Goal: Navigation & Orientation: Find specific page/section

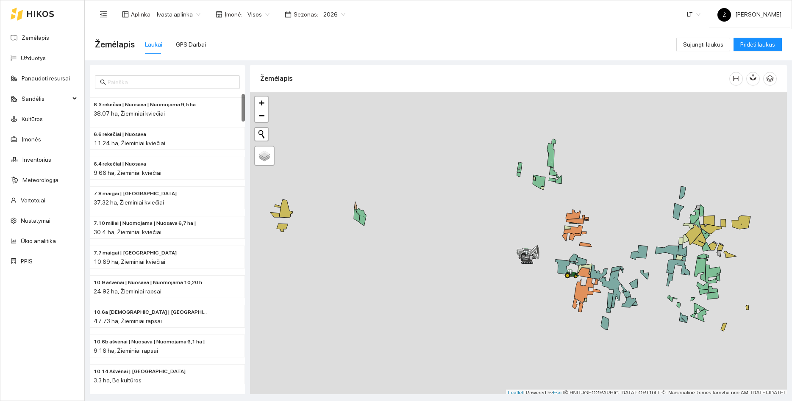
drag, startPoint x: 623, startPoint y: 250, endPoint x: 541, endPoint y: 188, distance: 102.4
click at [541, 188] on div at bounding box center [518, 244] width 537 height 304
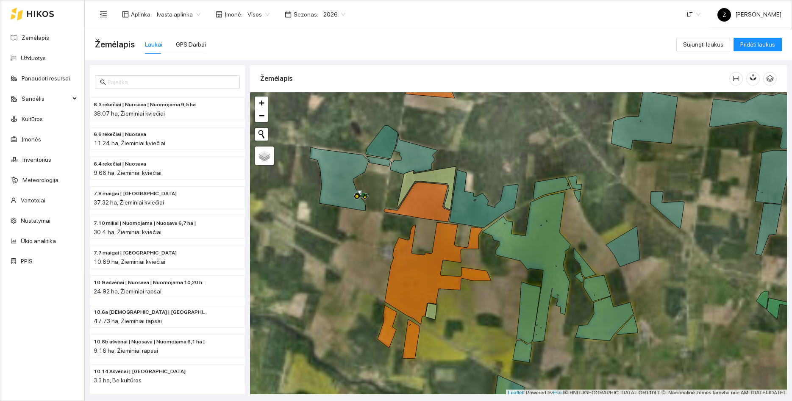
drag, startPoint x: 508, startPoint y: 158, endPoint x: 505, endPoint y: 148, distance: 10.5
click at [505, 148] on div at bounding box center [518, 244] width 537 height 304
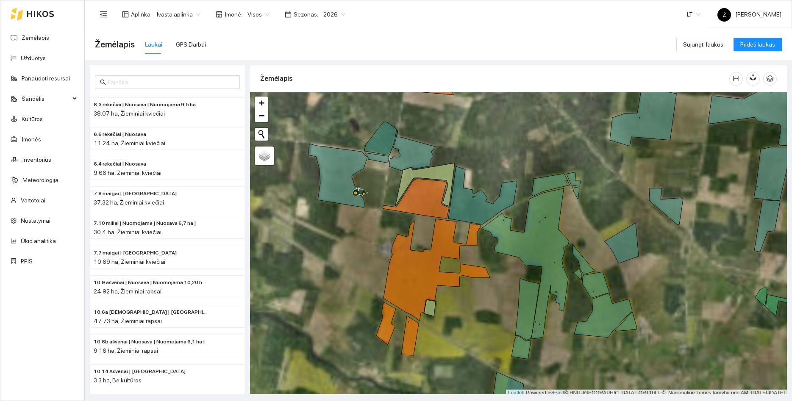
drag, startPoint x: 505, startPoint y: 131, endPoint x: 507, endPoint y: 221, distance: 90.2
click at [509, 228] on div at bounding box center [518, 244] width 537 height 304
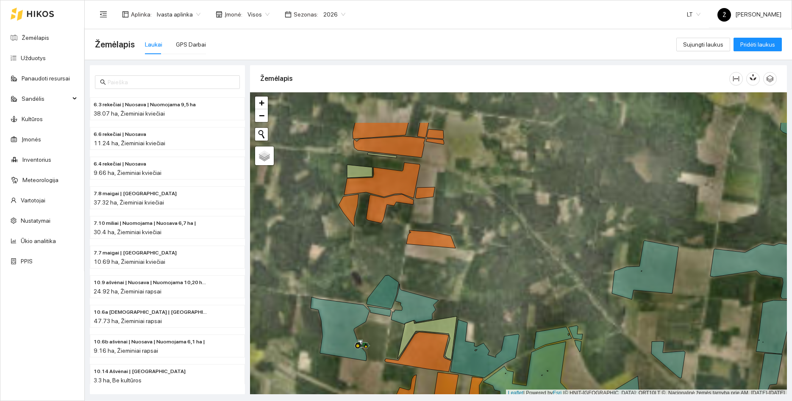
drag, startPoint x: 503, startPoint y: 177, endPoint x: 502, endPoint y: 238, distance: 61.4
click at [502, 238] on div at bounding box center [518, 244] width 537 height 304
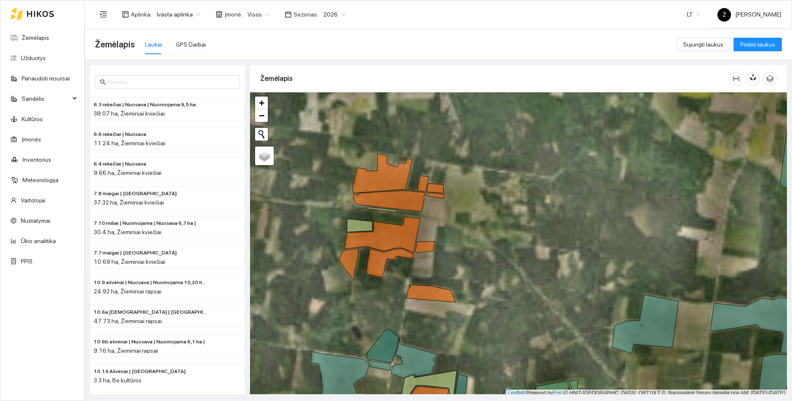
drag, startPoint x: 495, startPoint y: 179, endPoint x: 495, endPoint y: 234, distance: 54.6
click at [495, 234] on div at bounding box center [518, 244] width 537 height 304
click at [467, 200] on div at bounding box center [518, 244] width 537 height 304
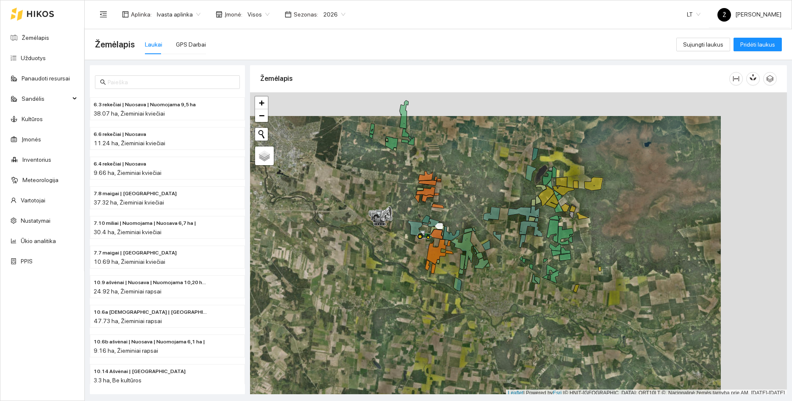
drag, startPoint x: 509, startPoint y: 214, endPoint x: 407, endPoint y: 227, distance: 102.8
click at [407, 227] on div at bounding box center [518, 244] width 537 height 304
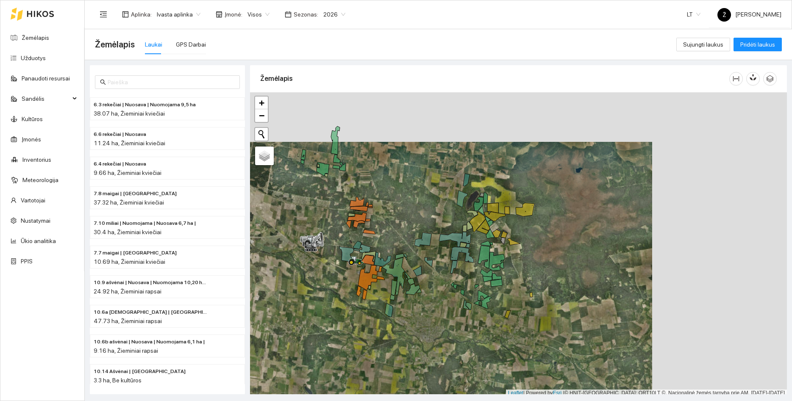
drag, startPoint x: 529, startPoint y: 188, endPoint x: 489, endPoint y: 206, distance: 44.0
click at [489, 206] on icon at bounding box center [492, 208] width 11 height 10
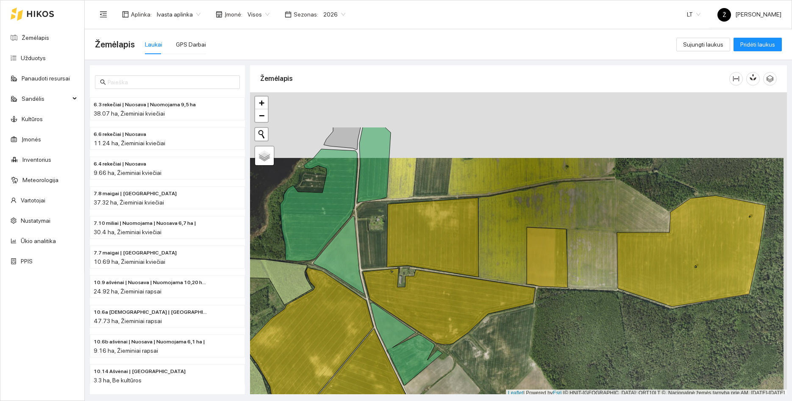
drag, startPoint x: 495, startPoint y: 147, endPoint x: 492, endPoint y: 213, distance: 65.7
click at [492, 213] on div at bounding box center [518, 244] width 537 height 304
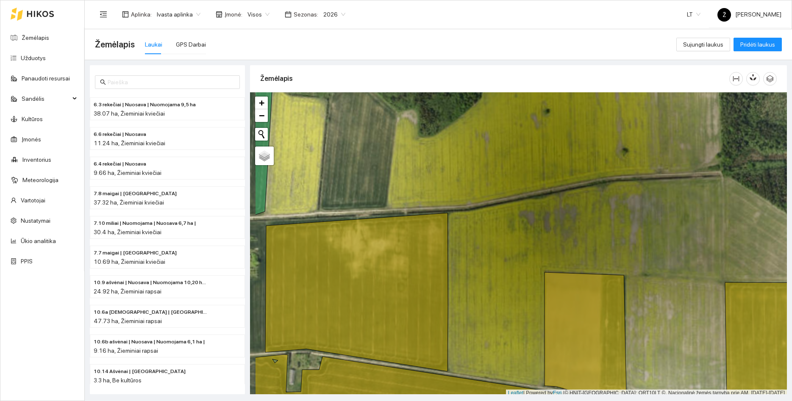
drag, startPoint x: 531, startPoint y: 205, endPoint x: 590, endPoint y: 208, distance: 59.4
click at [590, 208] on div at bounding box center [518, 244] width 537 height 304
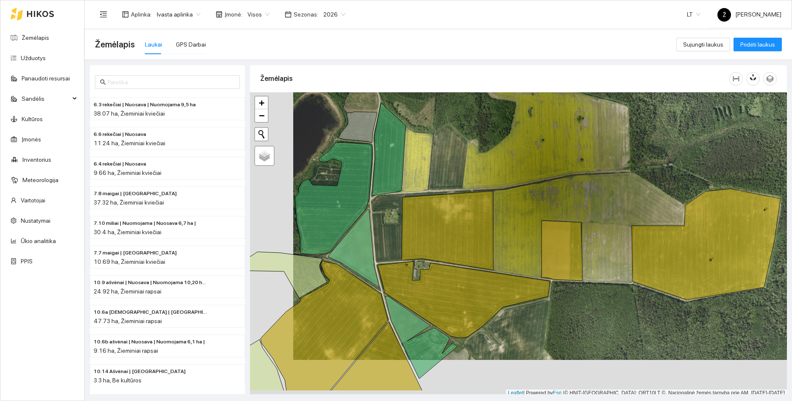
drag, startPoint x: 382, startPoint y: 179, endPoint x: 425, endPoint y: 142, distance: 56.8
click at [425, 142] on div at bounding box center [518, 244] width 537 height 304
